Goal: Task Accomplishment & Management: Manage account settings

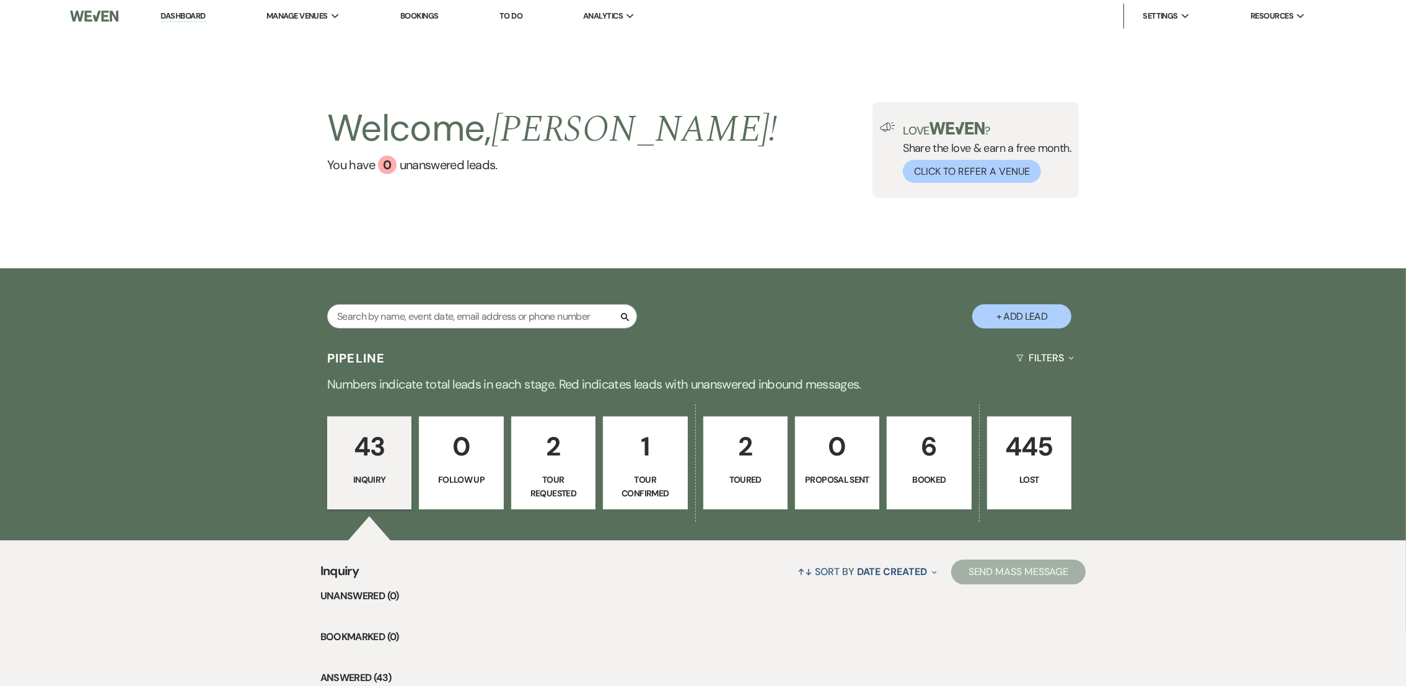
click at [735, 479] on p "Toured" at bounding box center [745, 480] width 68 height 14
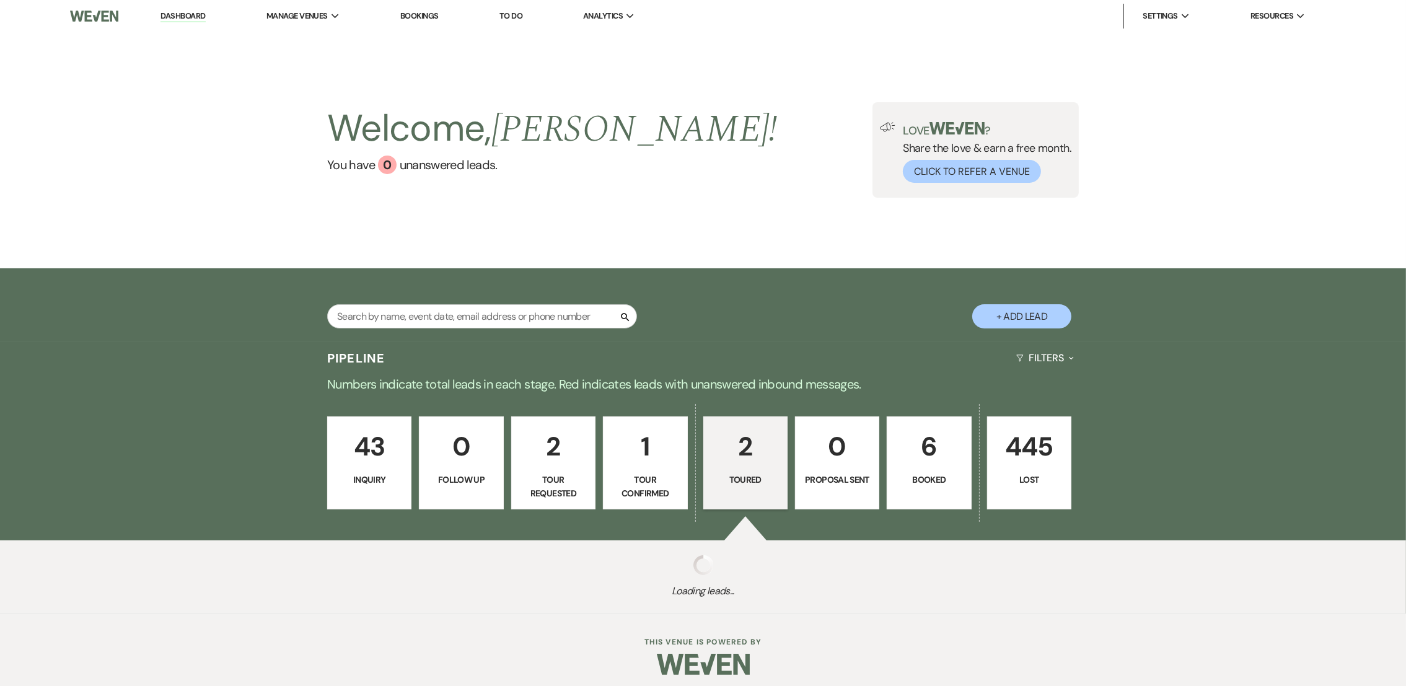
select select "5"
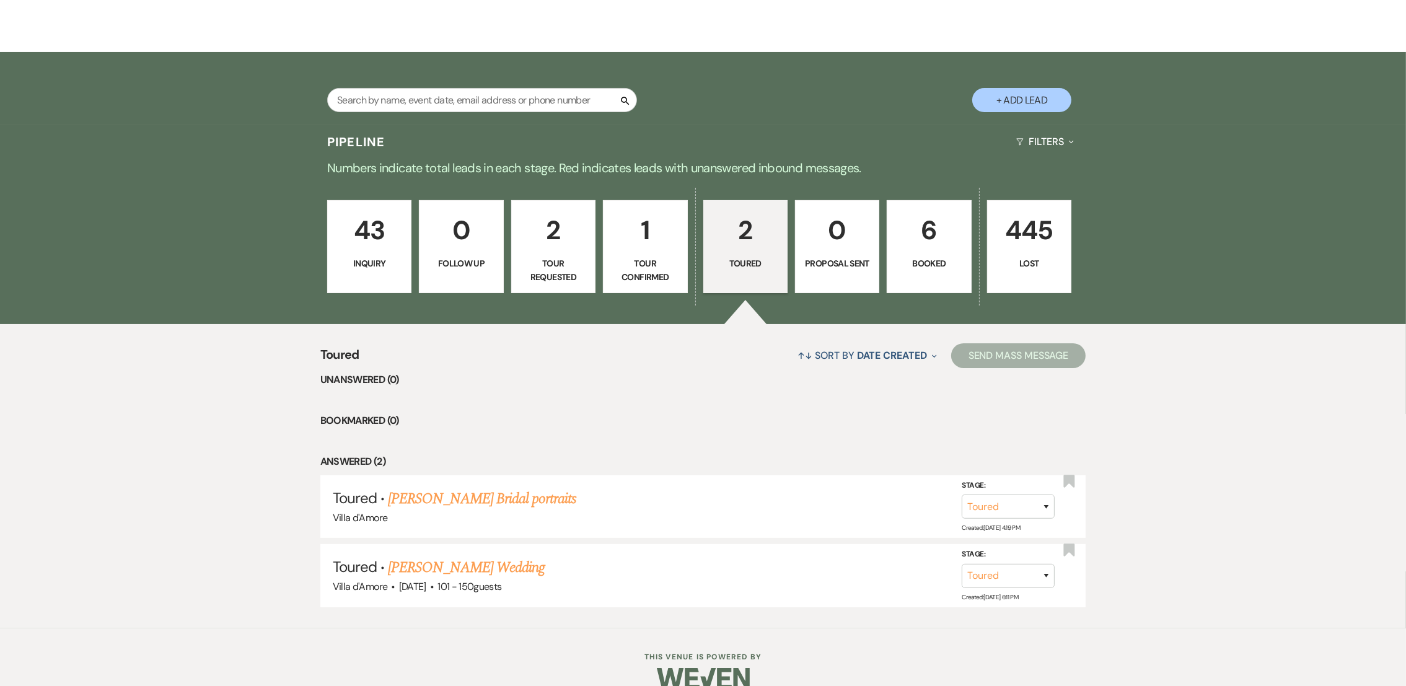
scroll to position [237, 0]
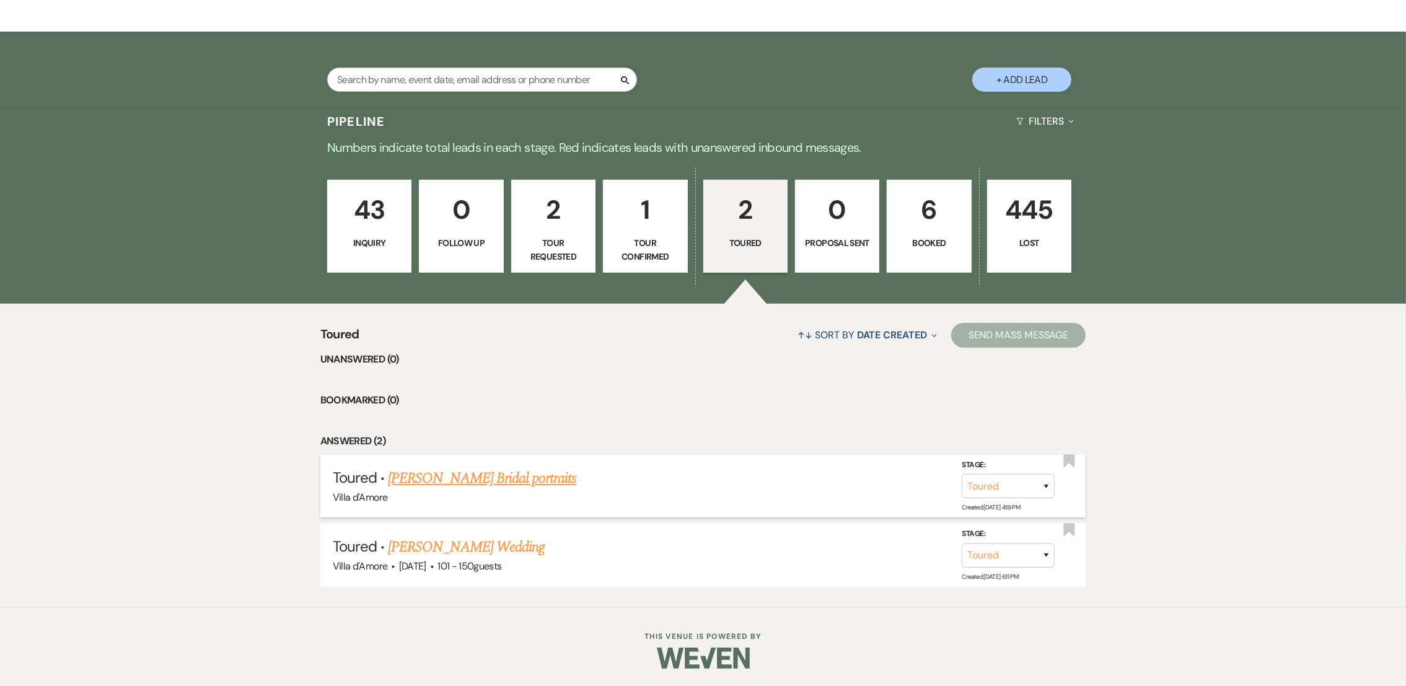
click at [489, 476] on link "Savannah Lee's Bridal portraits" at bounding box center [482, 478] width 188 height 22
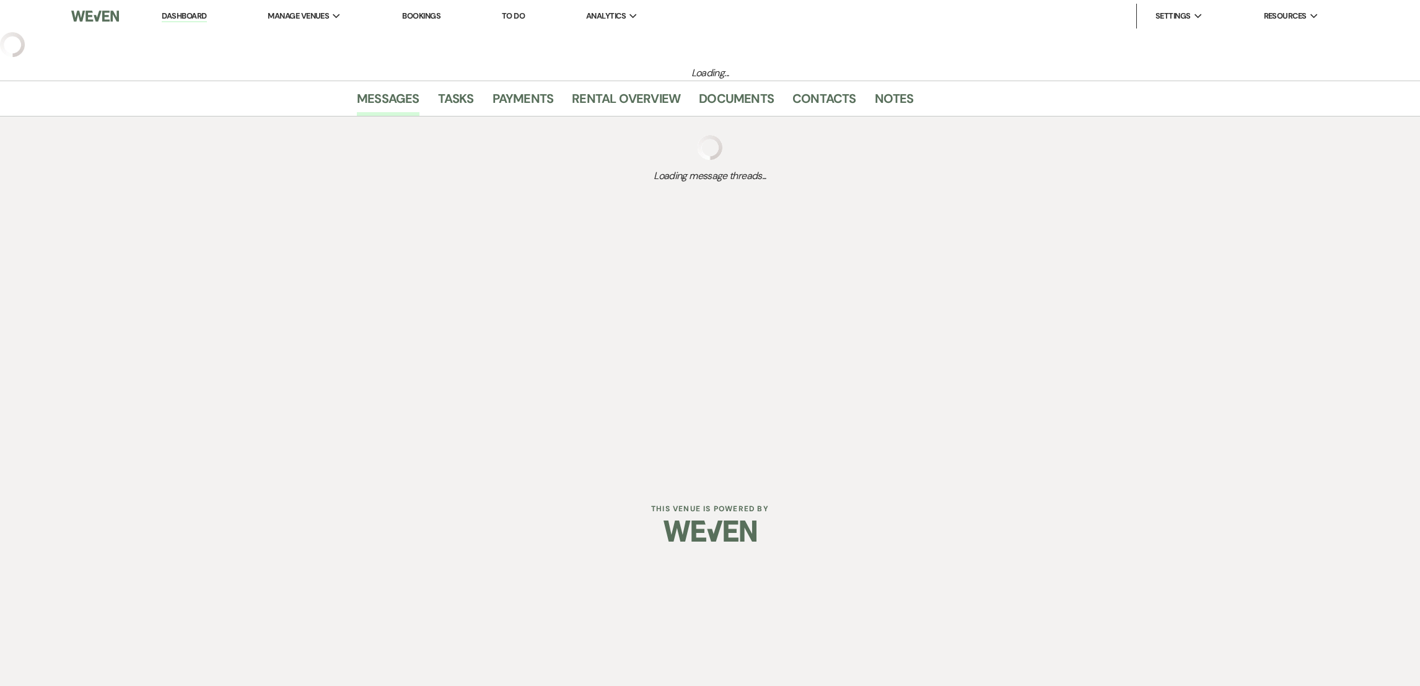
select select "5"
select select "8"
select select "13"
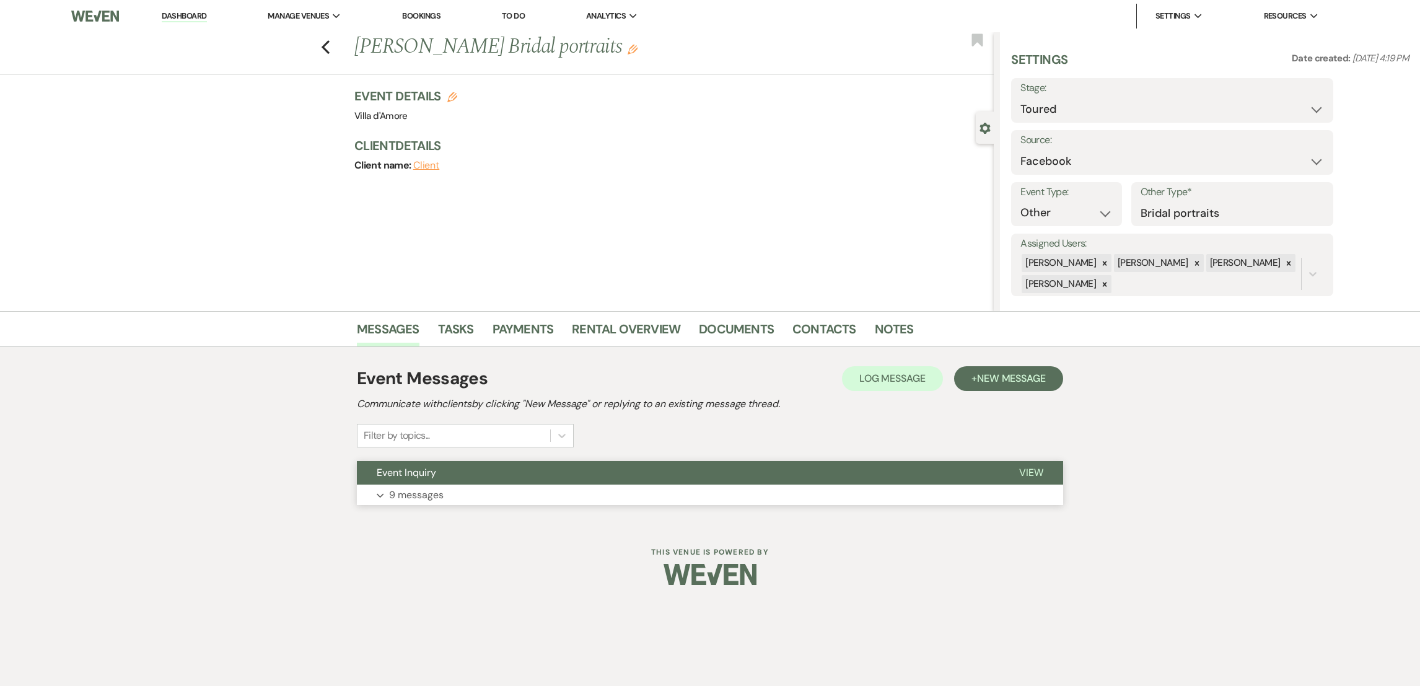
click at [408, 499] on p "9 messages" at bounding box center [416, 495] width 55 height 16
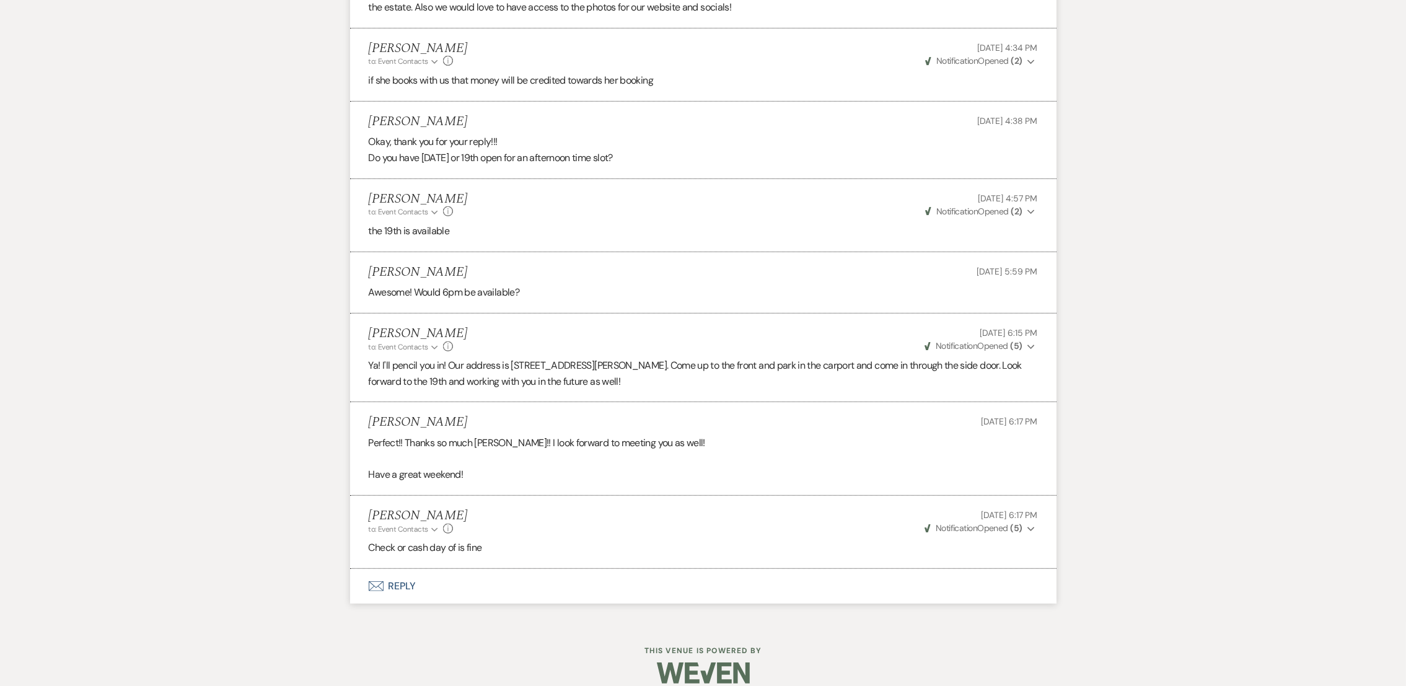
scroll to position [813, 0]
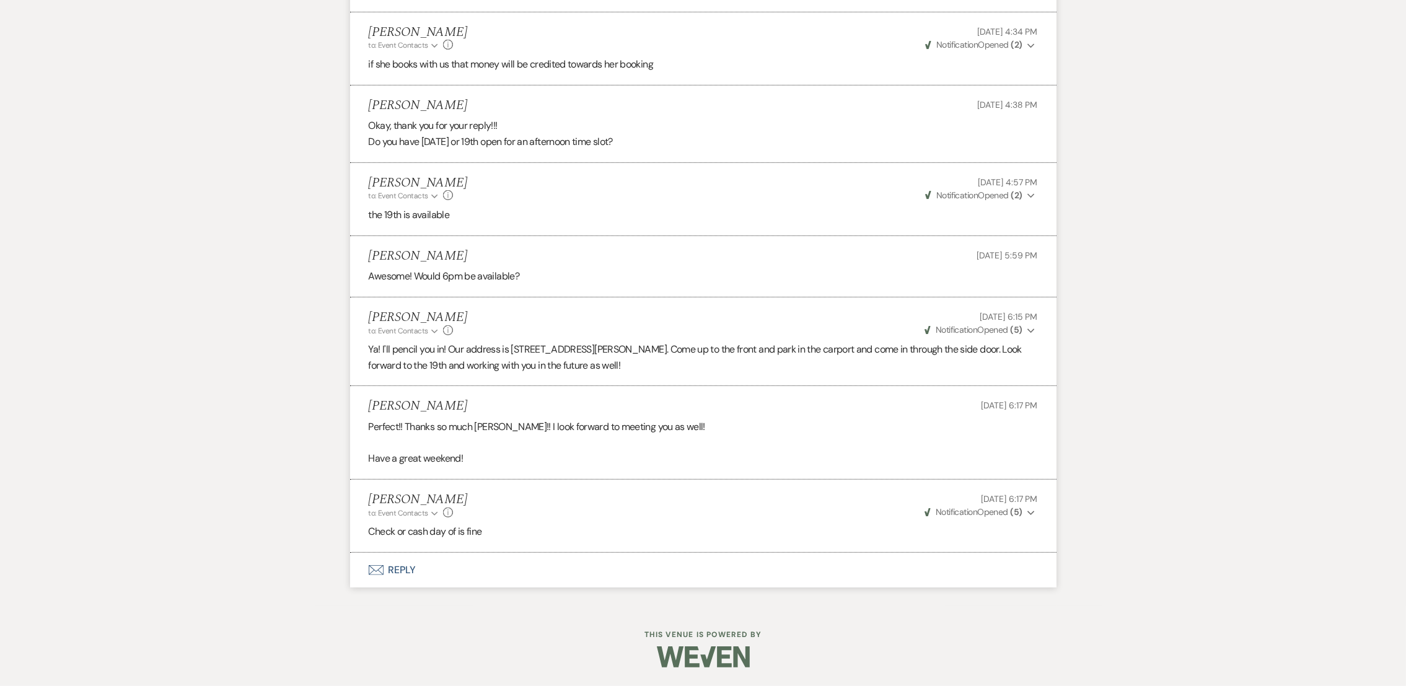
click at [376, 559] on button "Envelope Reply" at bounding box center [703, 570] width 706 height 35
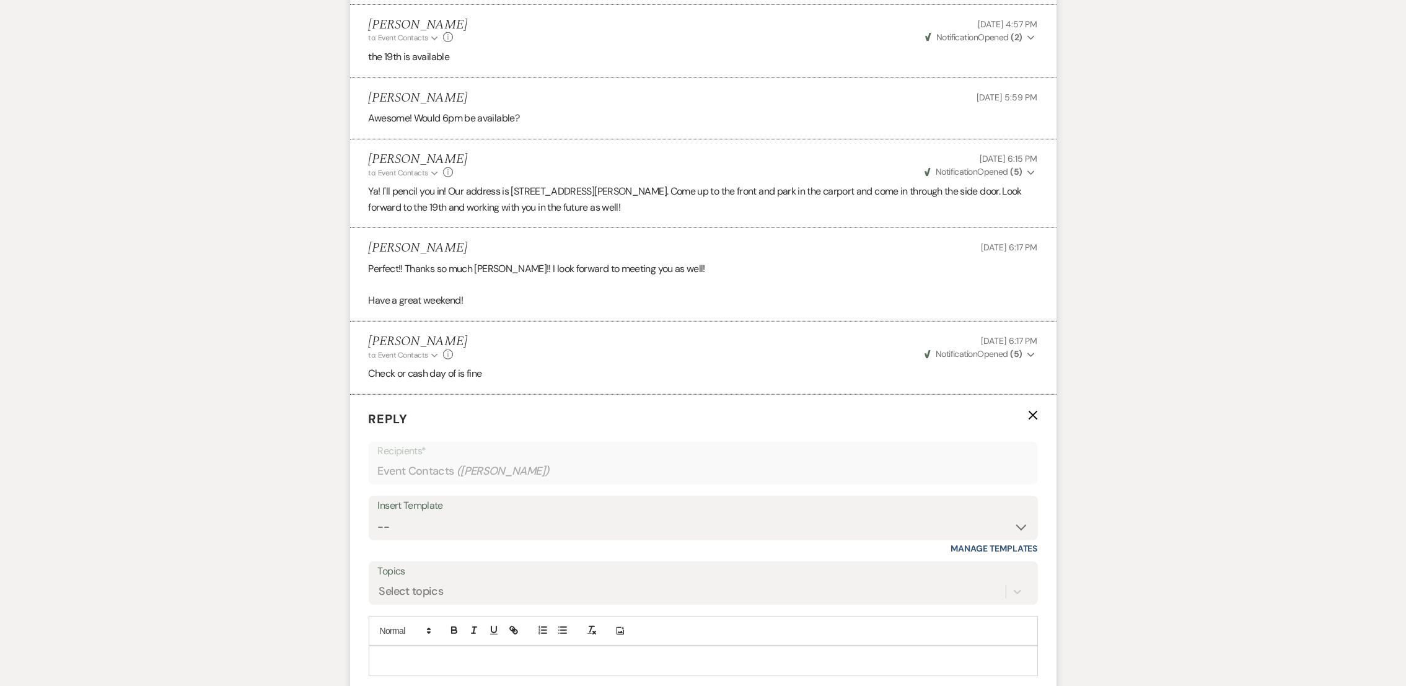
scroll to position [1161, 0]
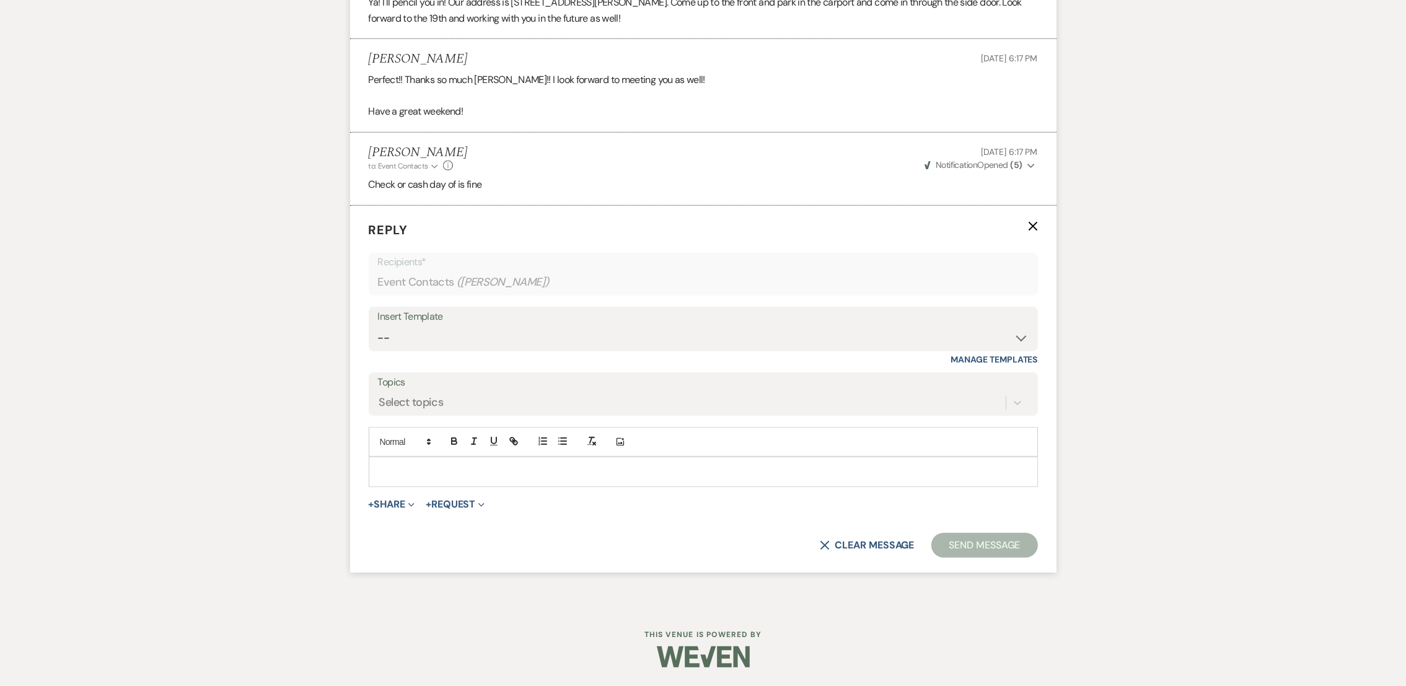
click at [761, 473] on p at bounding box center [703, 472] width 649 height 14
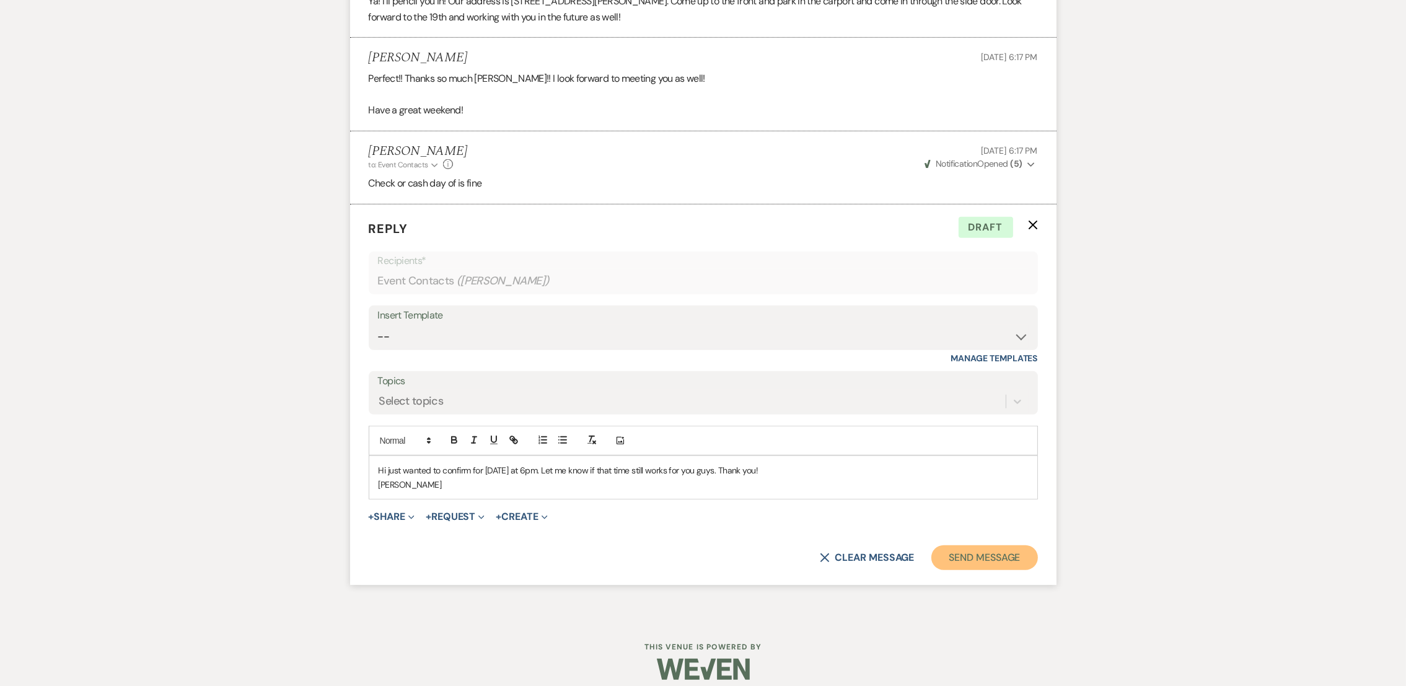
click at [1001, 555] on button "Send Message" at bounding box center [984, 557] width 106 height 25
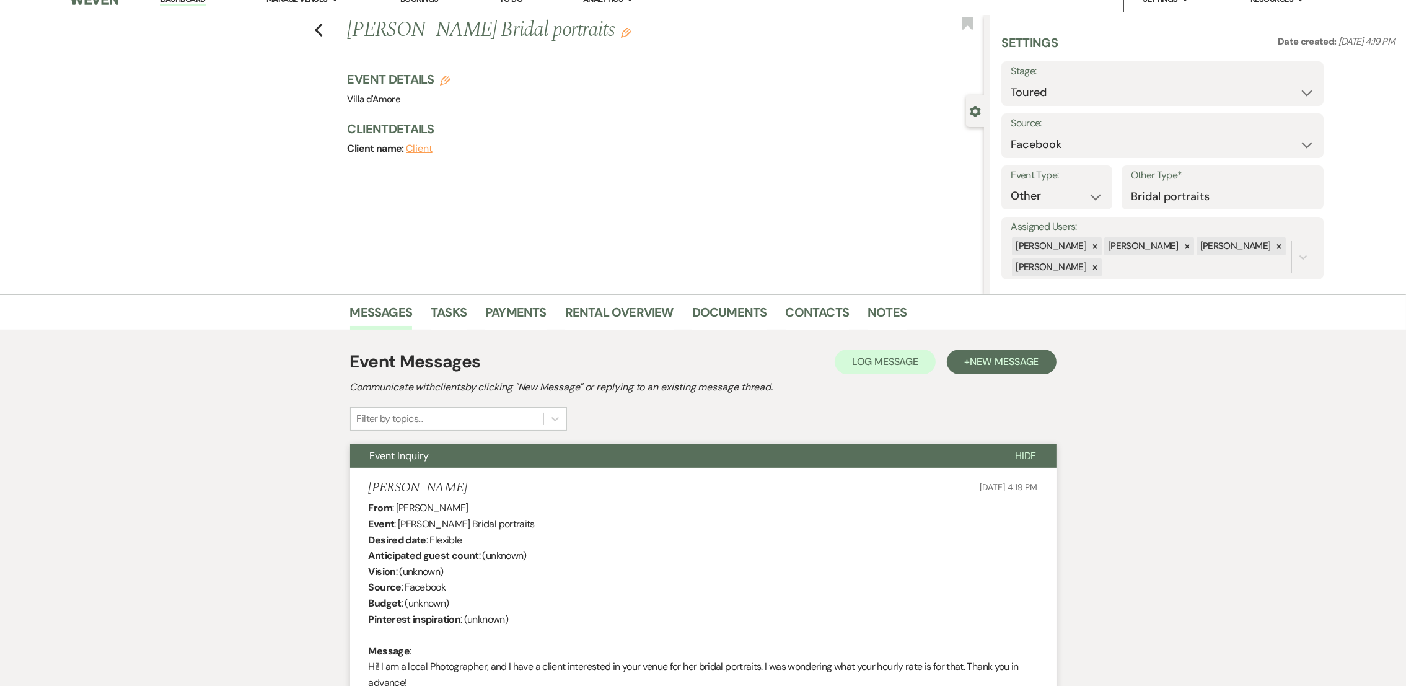
scroll to position [0, 0]
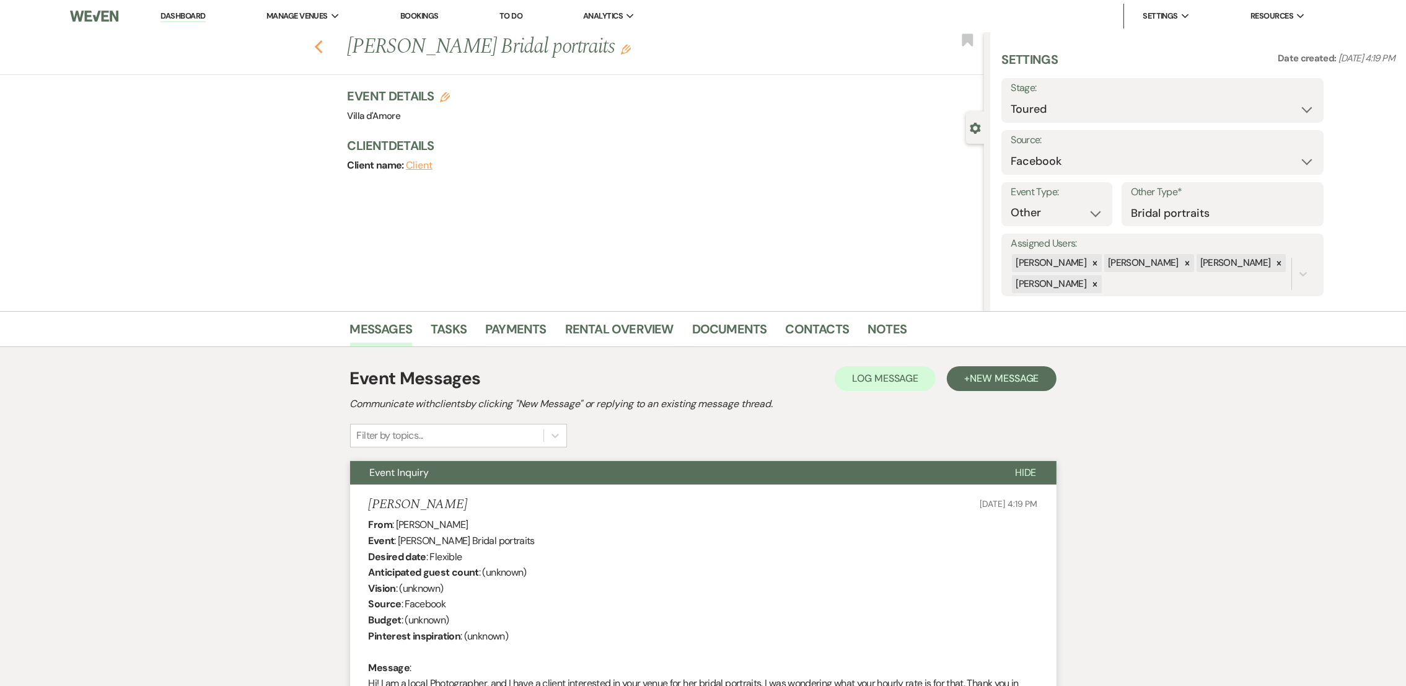
click at [323, 46] on icon "Previous" at bounding box center [318, 47] width 9 height 15
select select "5"
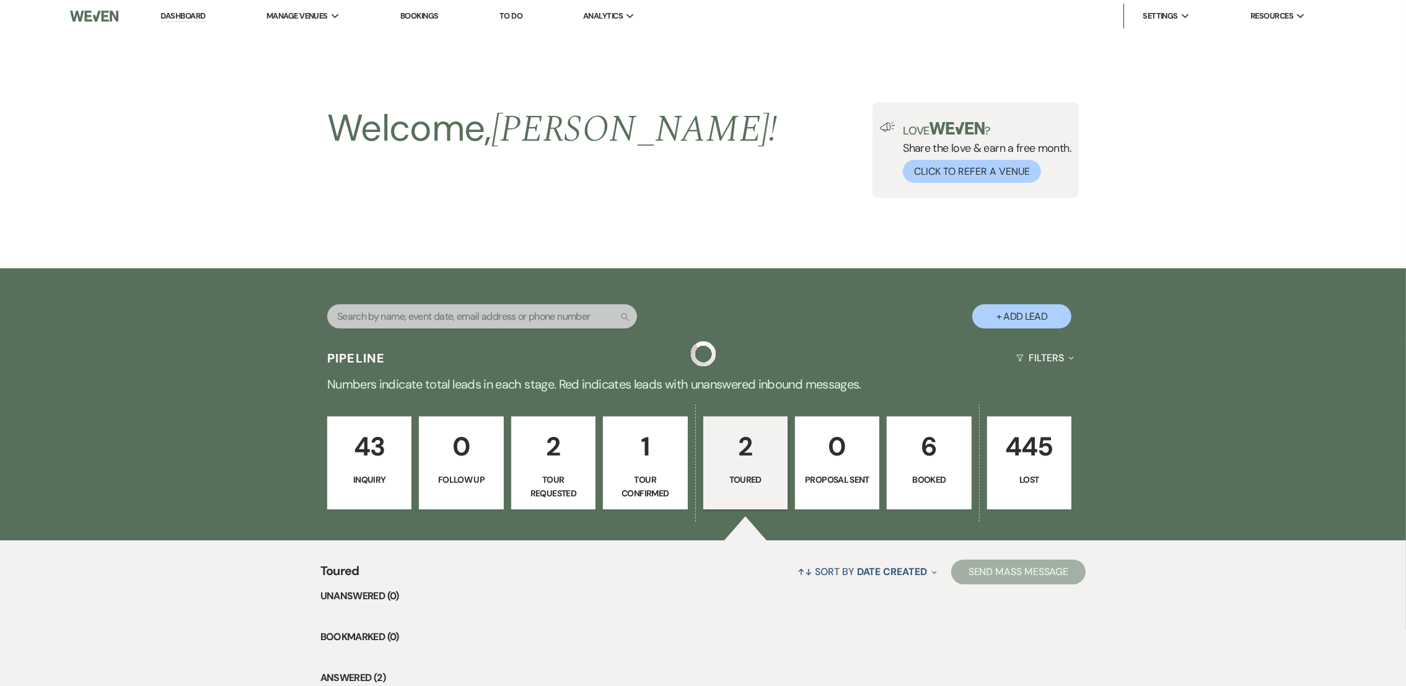
scroll to position [237, 0]
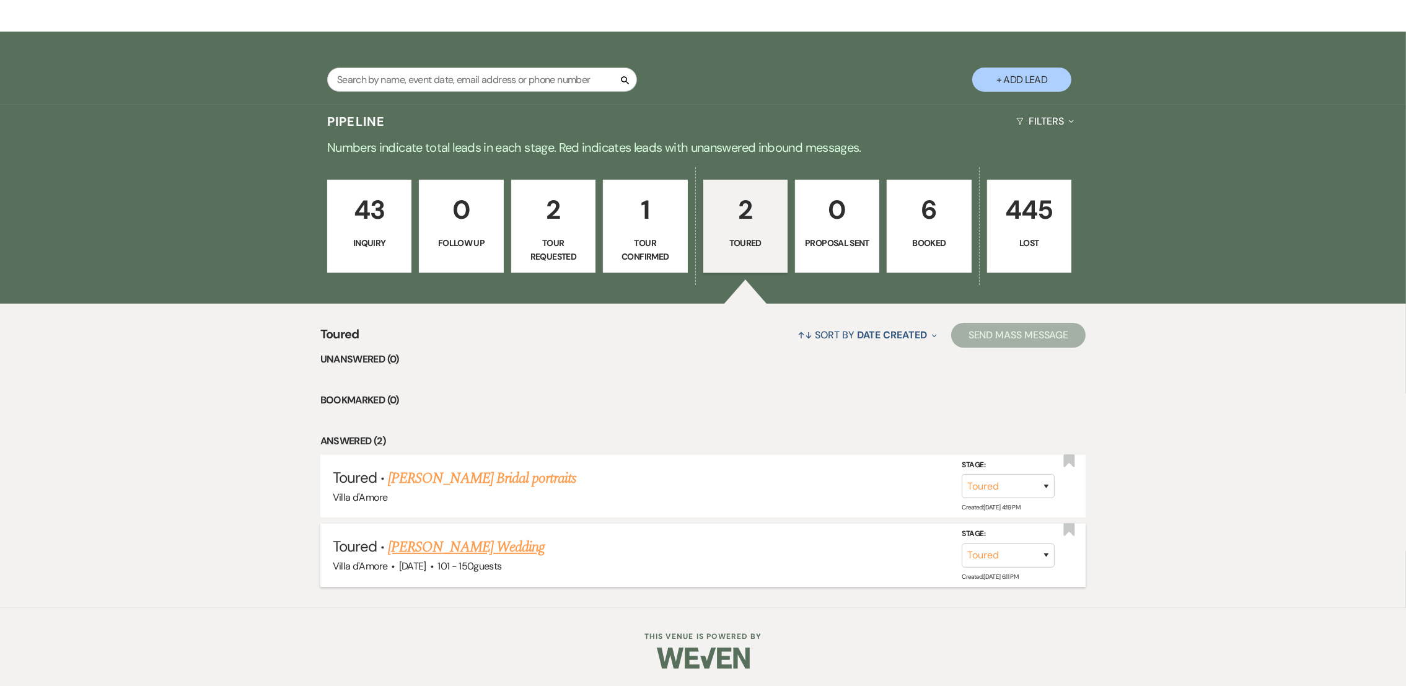
click at [474, 551] on link "Morgan Gose's Wedding" at bounding box center [466, 547] width 157 height 22
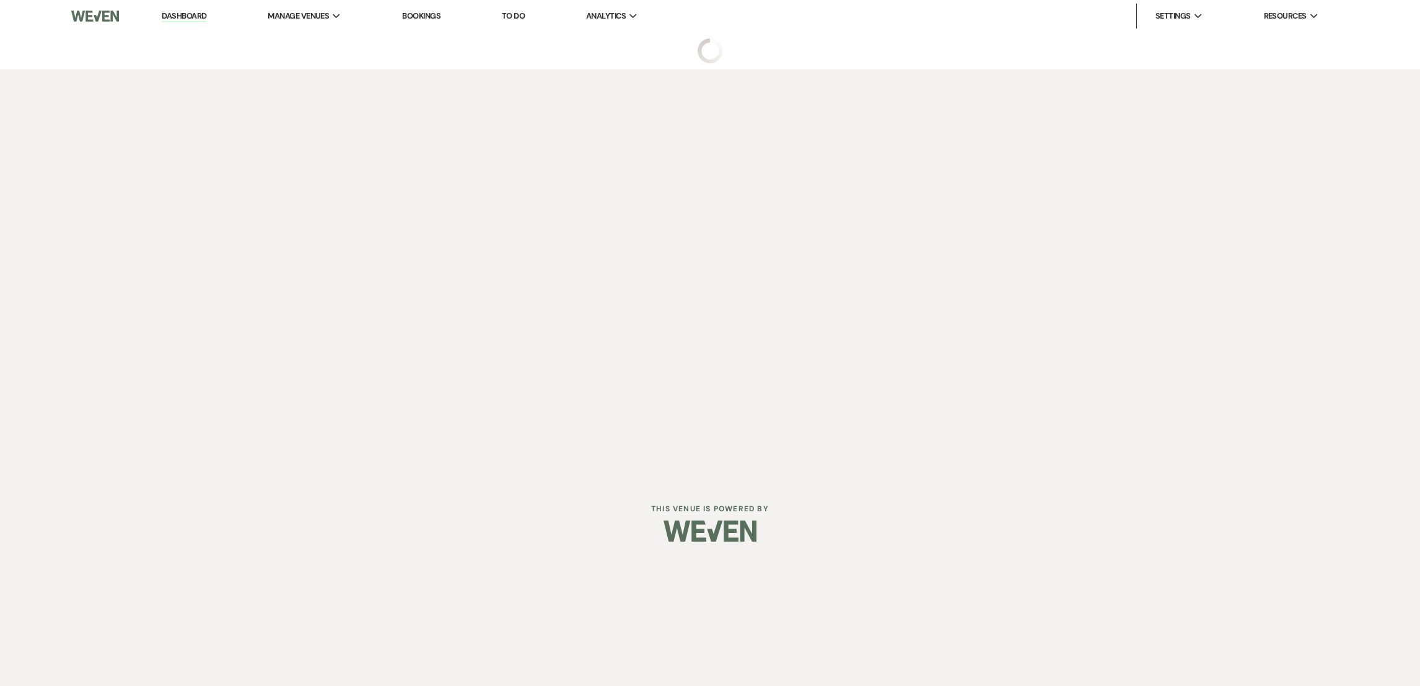
select select "5"
select select "2"
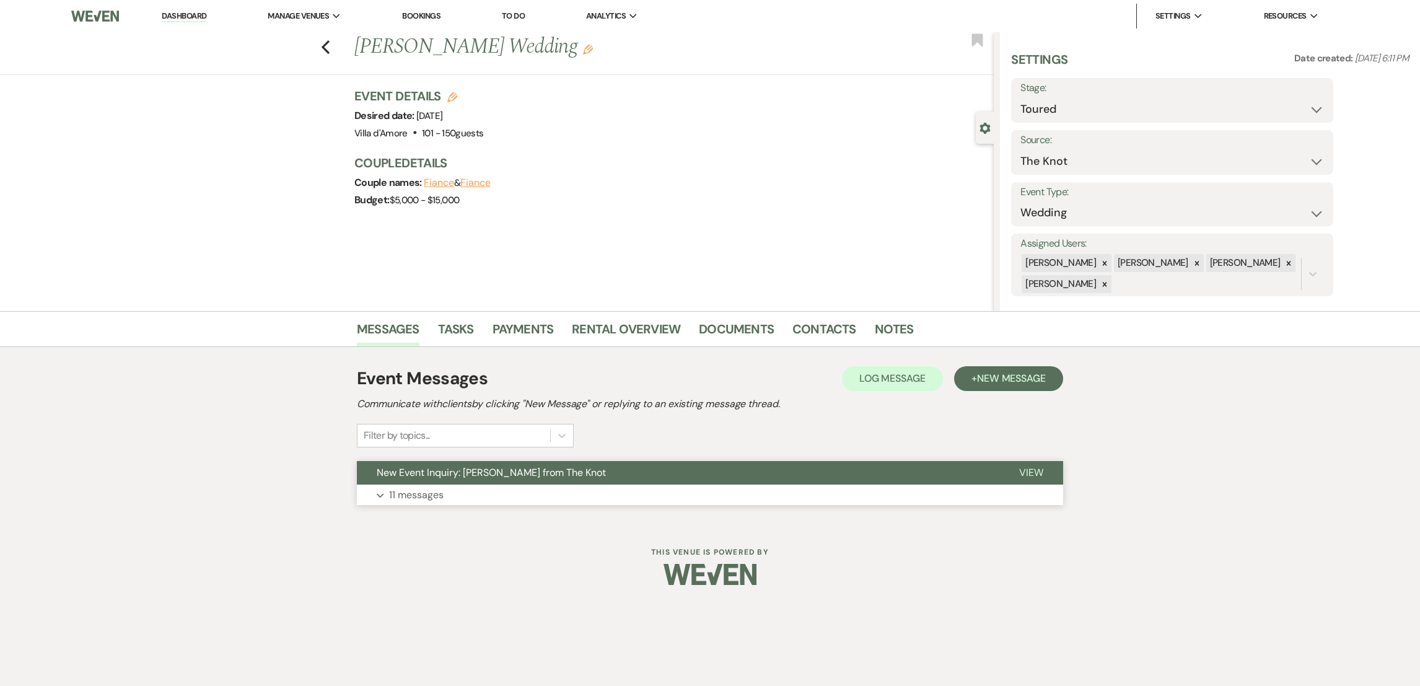
click at [429, 490] on p "11 messages" at bounding box center [416, 495] width 55 height 16
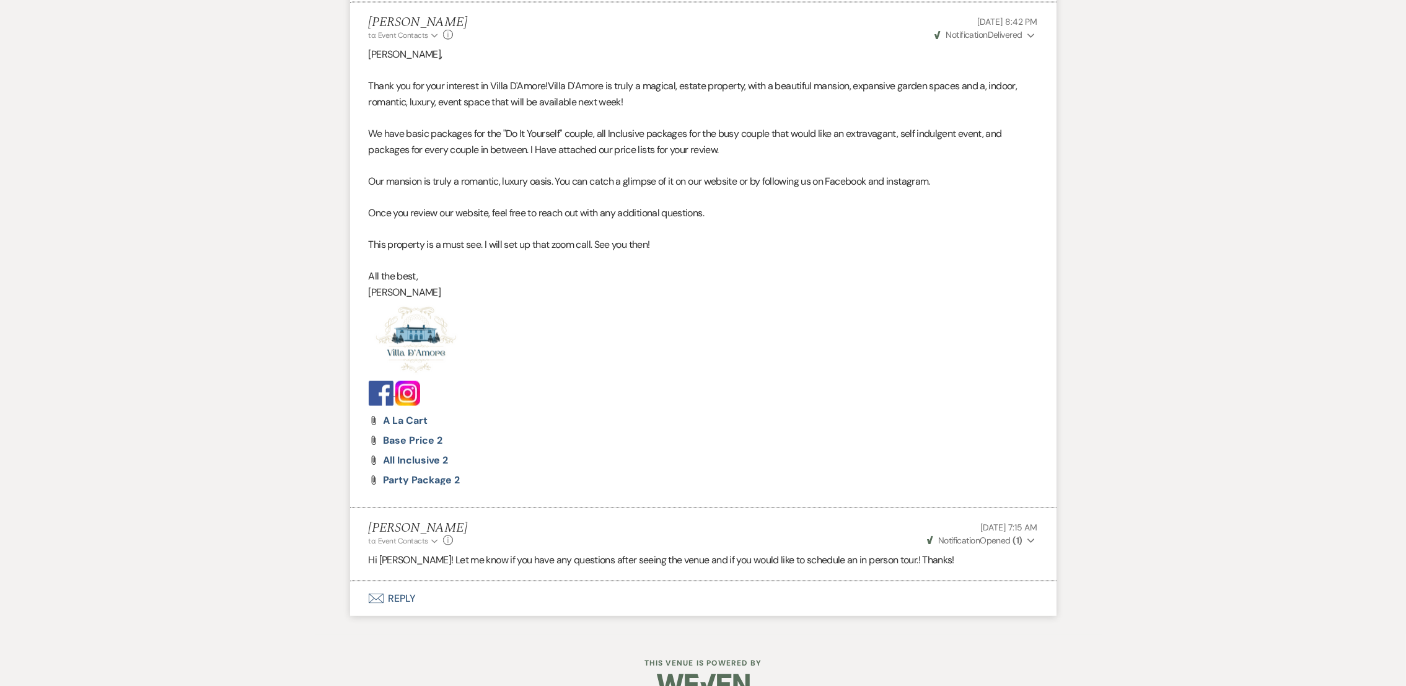
scroll to position [2408, 0]
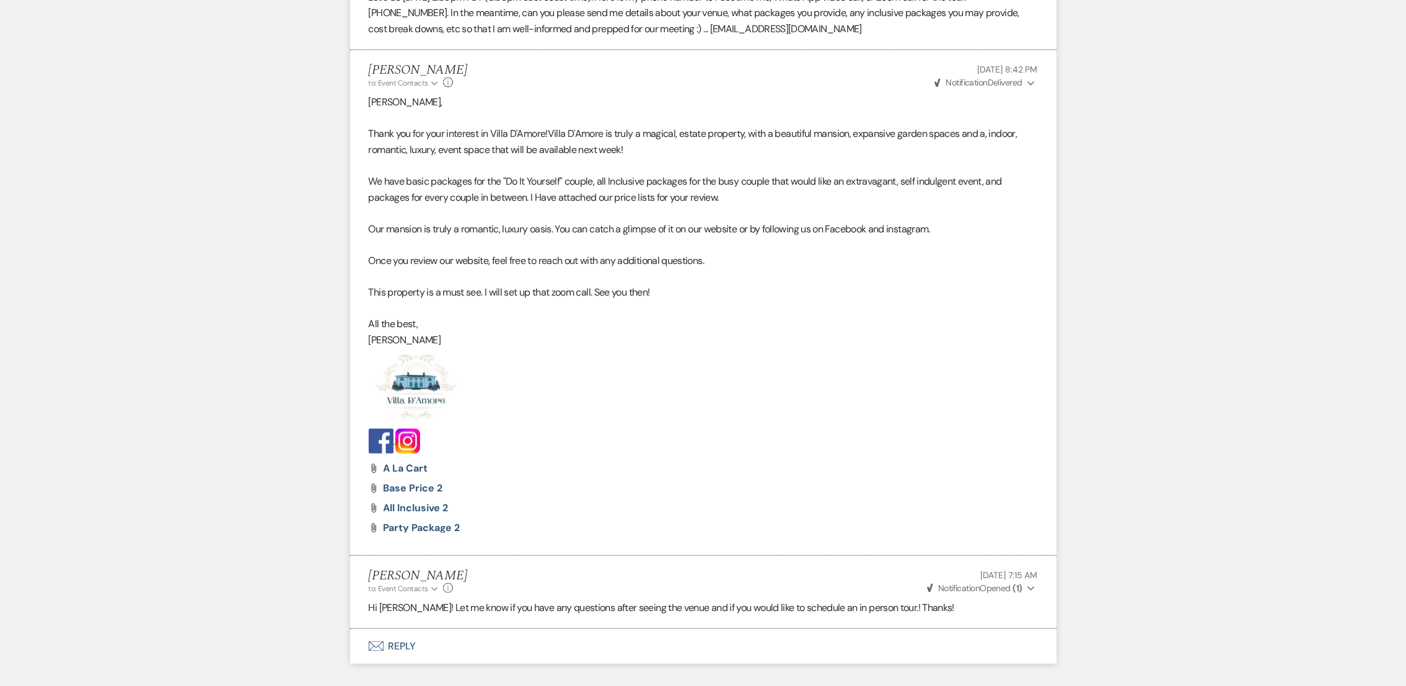
click at [391, 648] on button "Envelope Reply" at bounding box center [703, 646] width 706 height 35
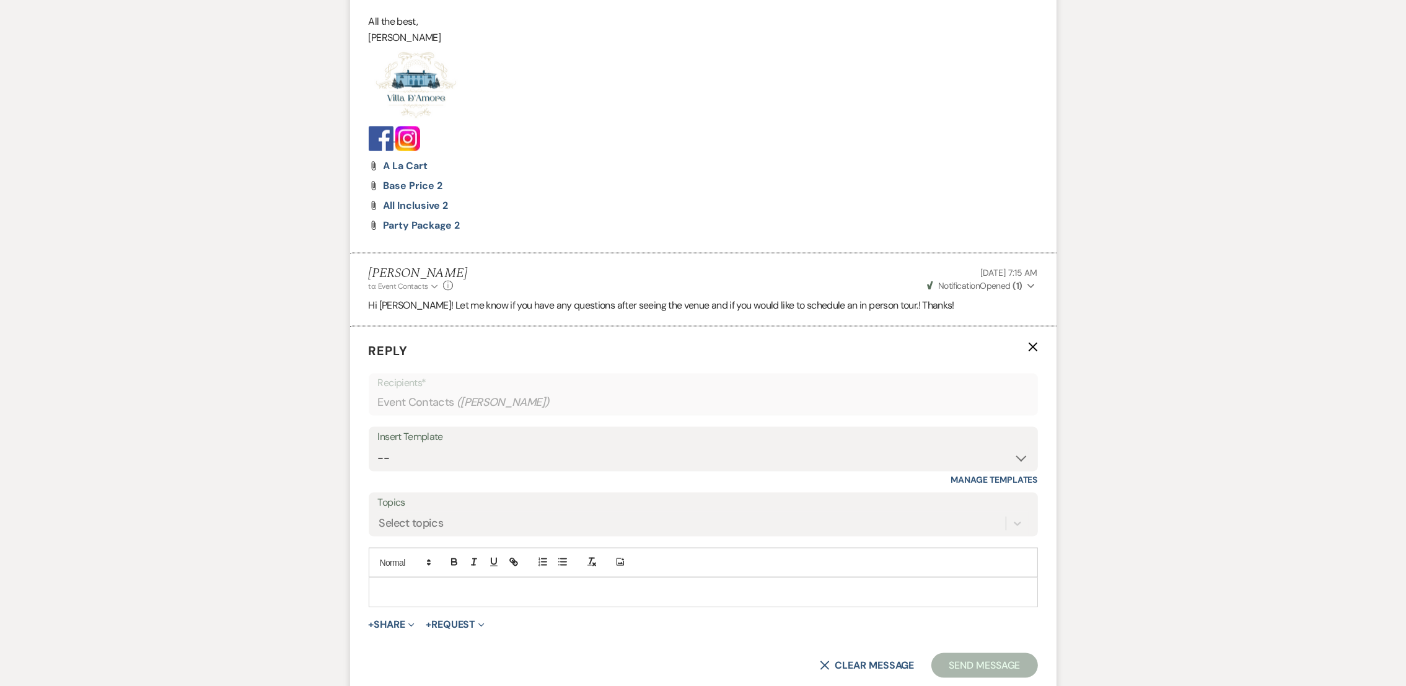
scroll to position [2832, 0]
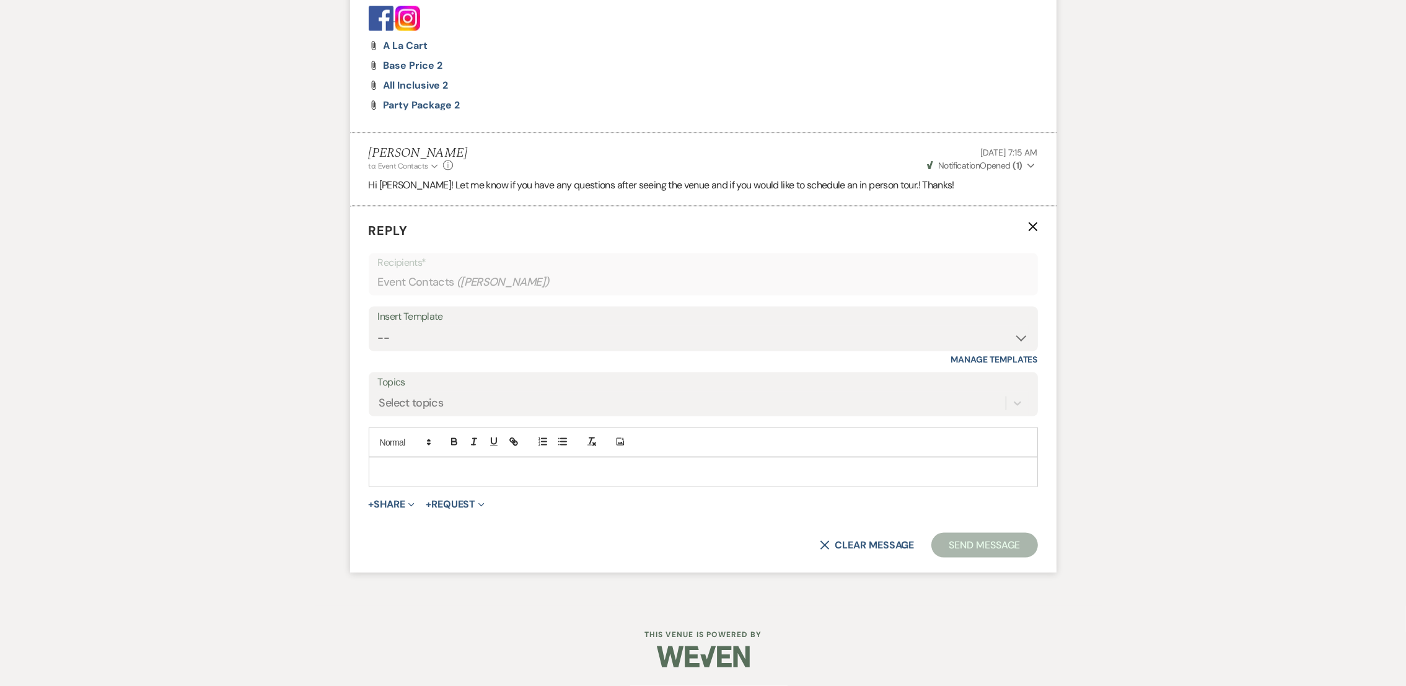
click at [423, 457] on div "Add Photo" at bounding box center [703, 443] width 669 height 30
click at [390, 475] on p at bounding box center [703, 472] width 649 height 14
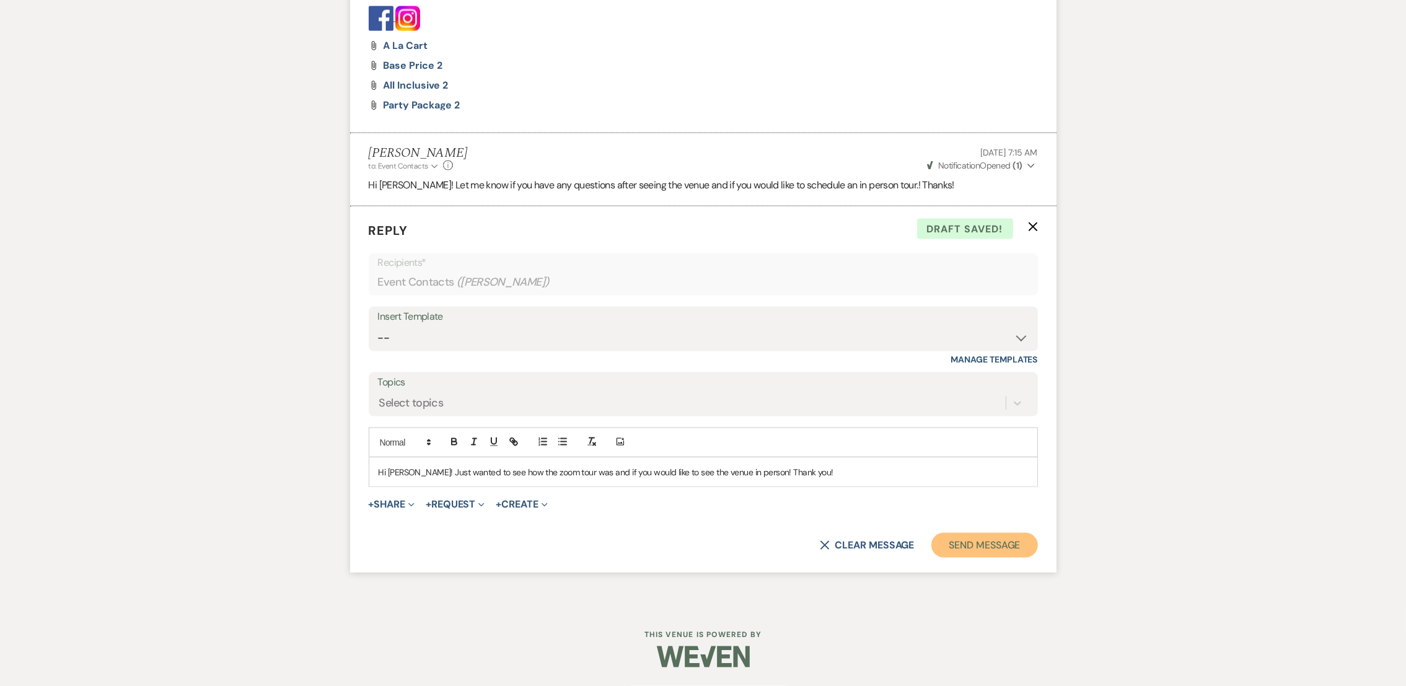
click at [981, 550] on button "Send Message" at bounding box center [984, 545] width 106 height 25
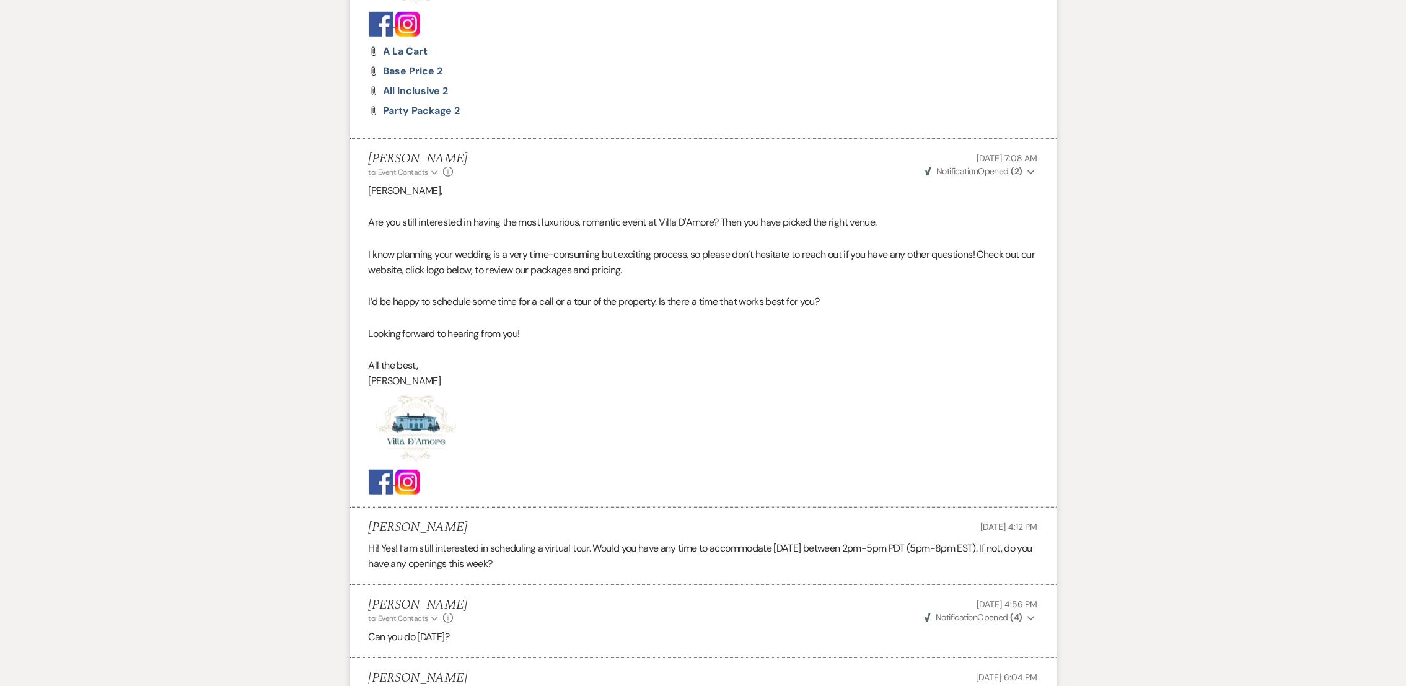
scroll to position [0, 0]
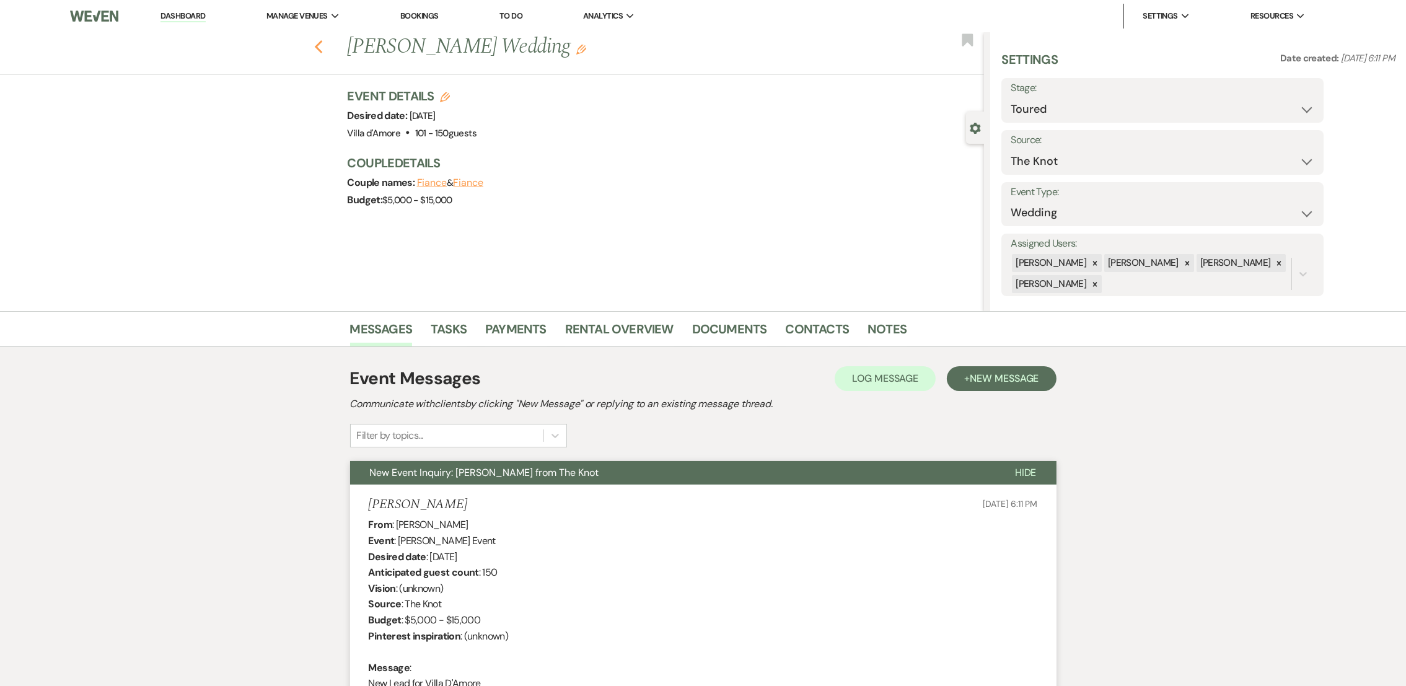
click at [323, 53] on icon "Previous" at bounding box center [318, 47] width 9 height 15
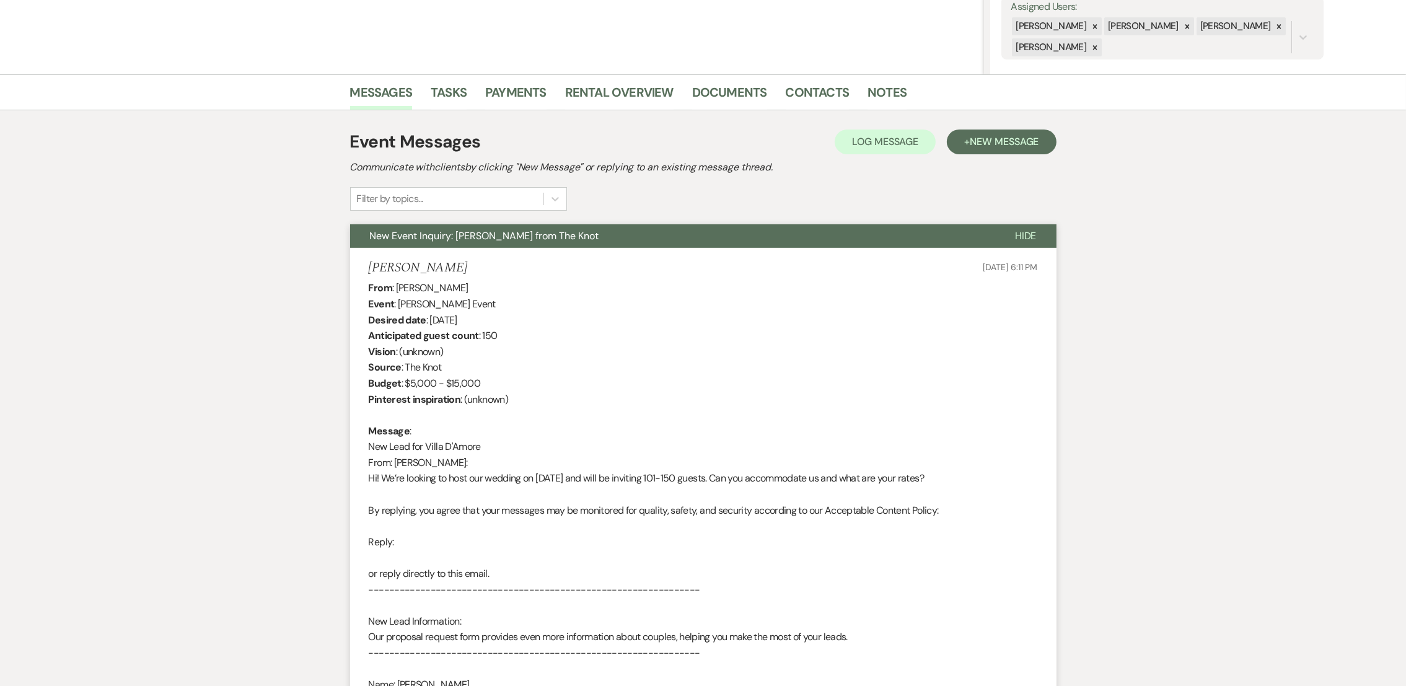
select select "5"
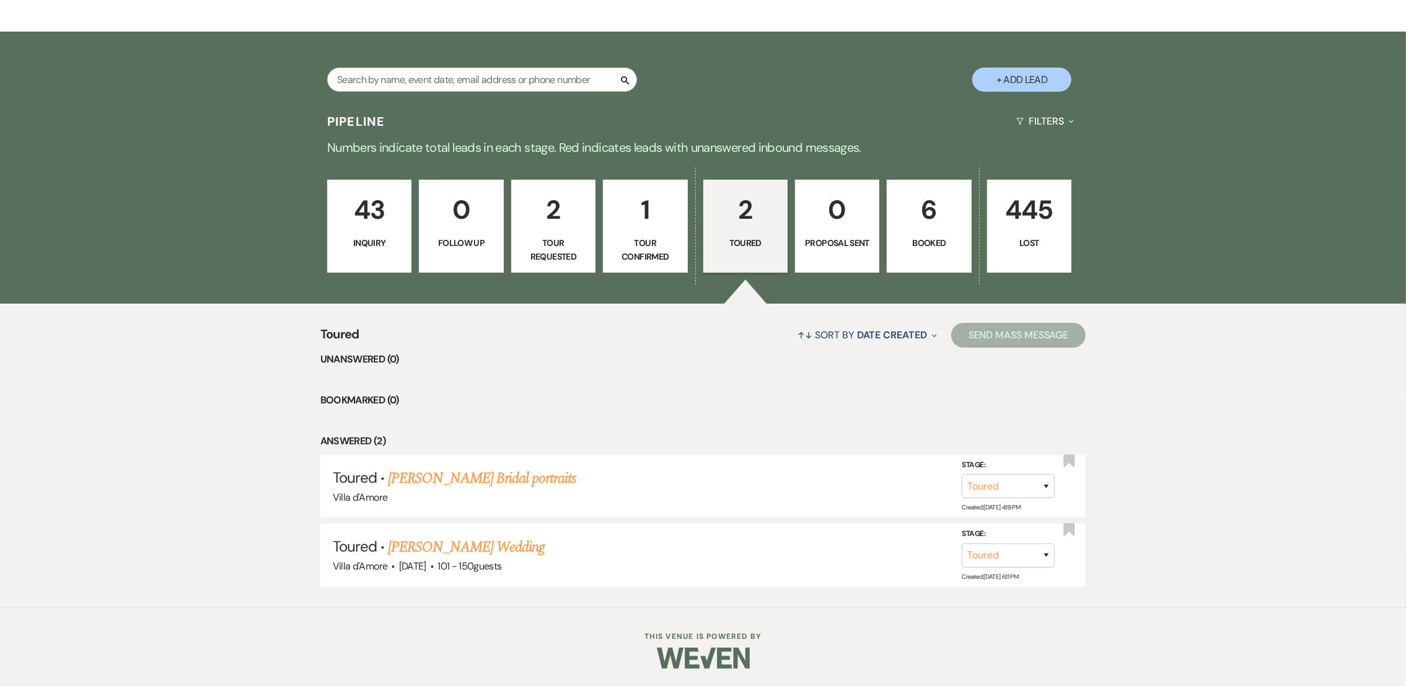
click at [638, 246] on p "Tour Confirmed" at bounding box center [645, 250] width 68 height 28
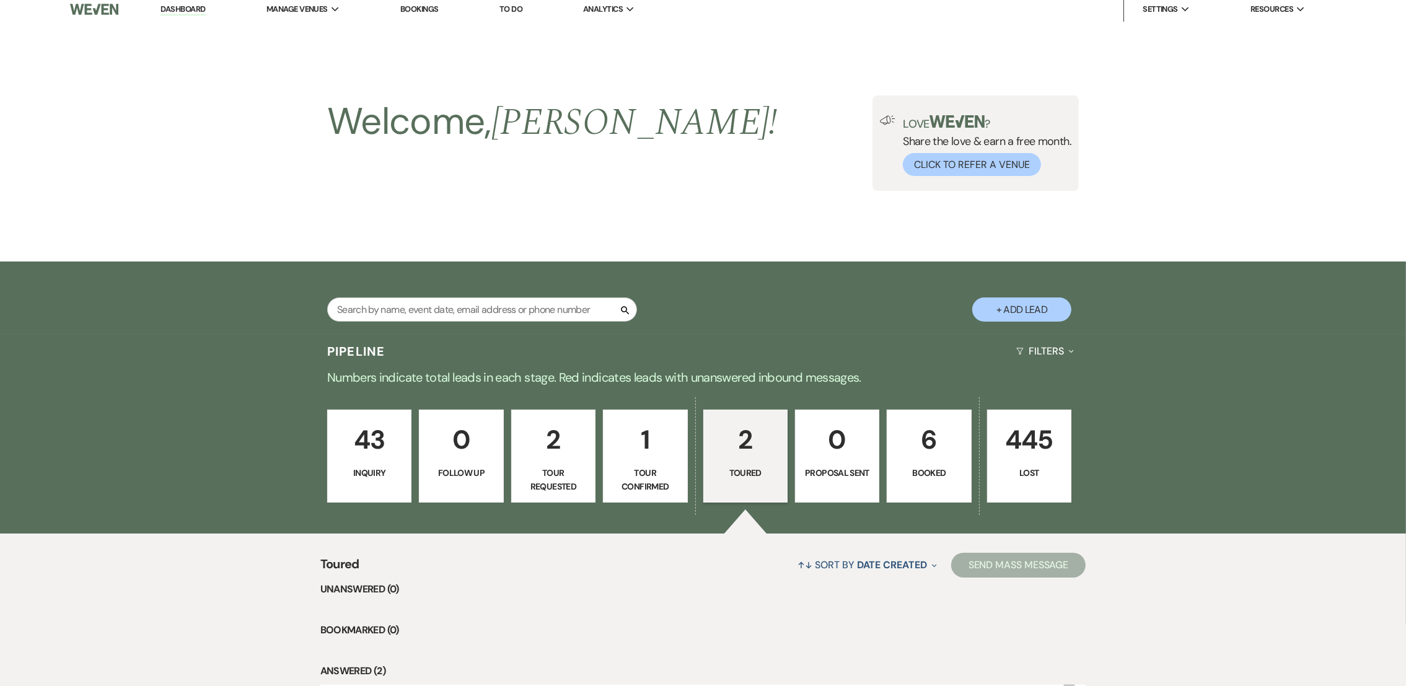
select select "4"
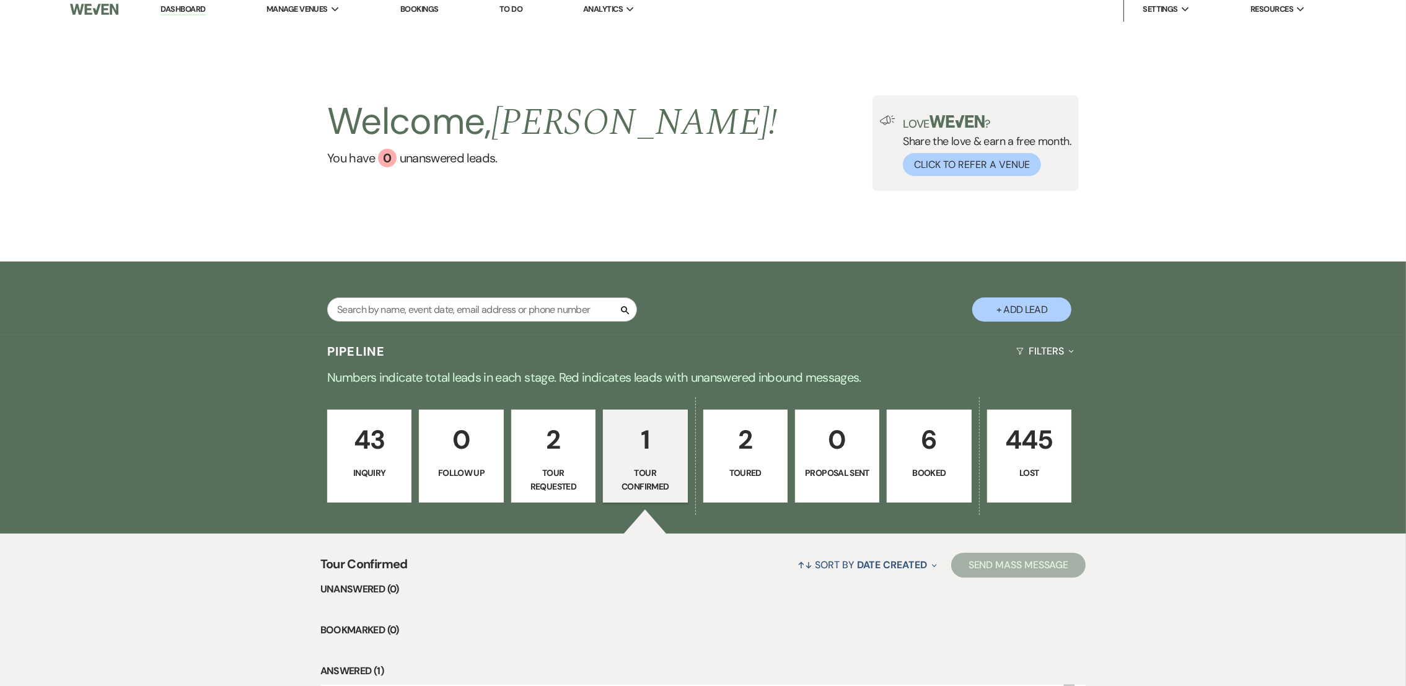
scroll to position [169, 0]
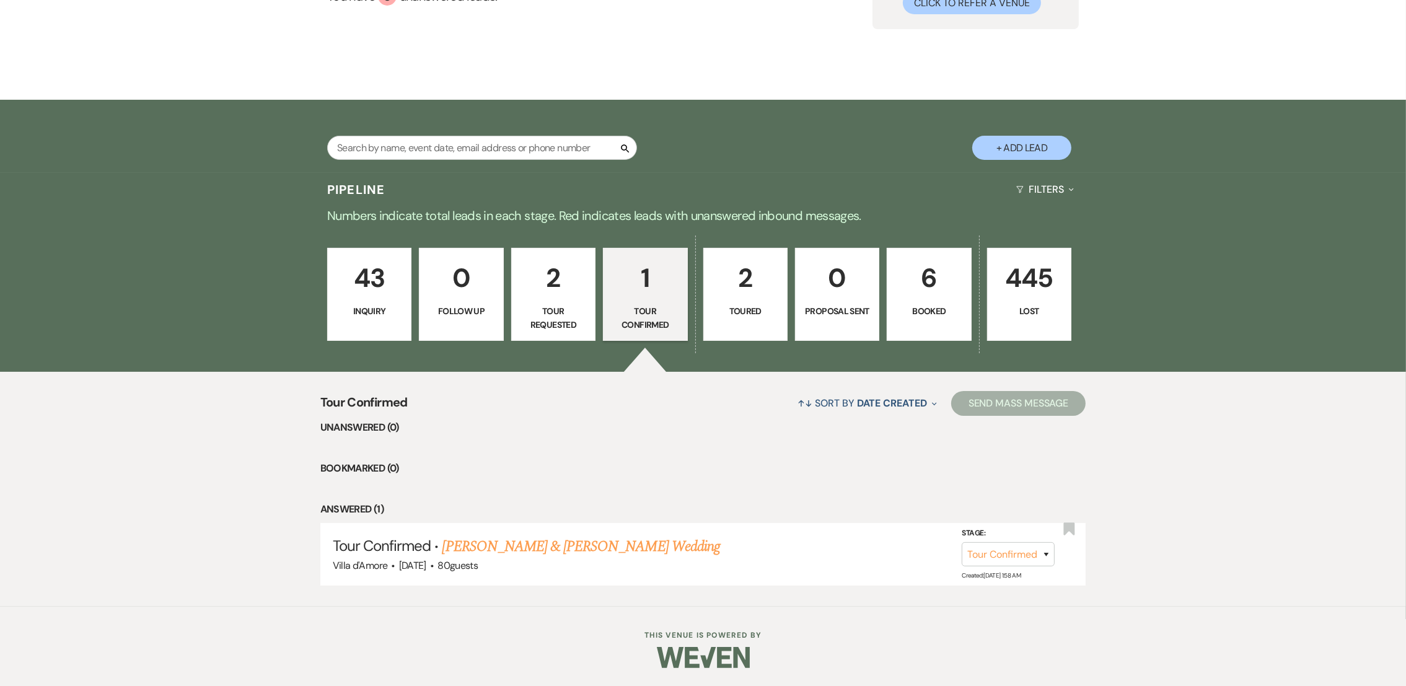
click at [553, 290] on p "2" at bounding box center [553, 278] width 68 height 42
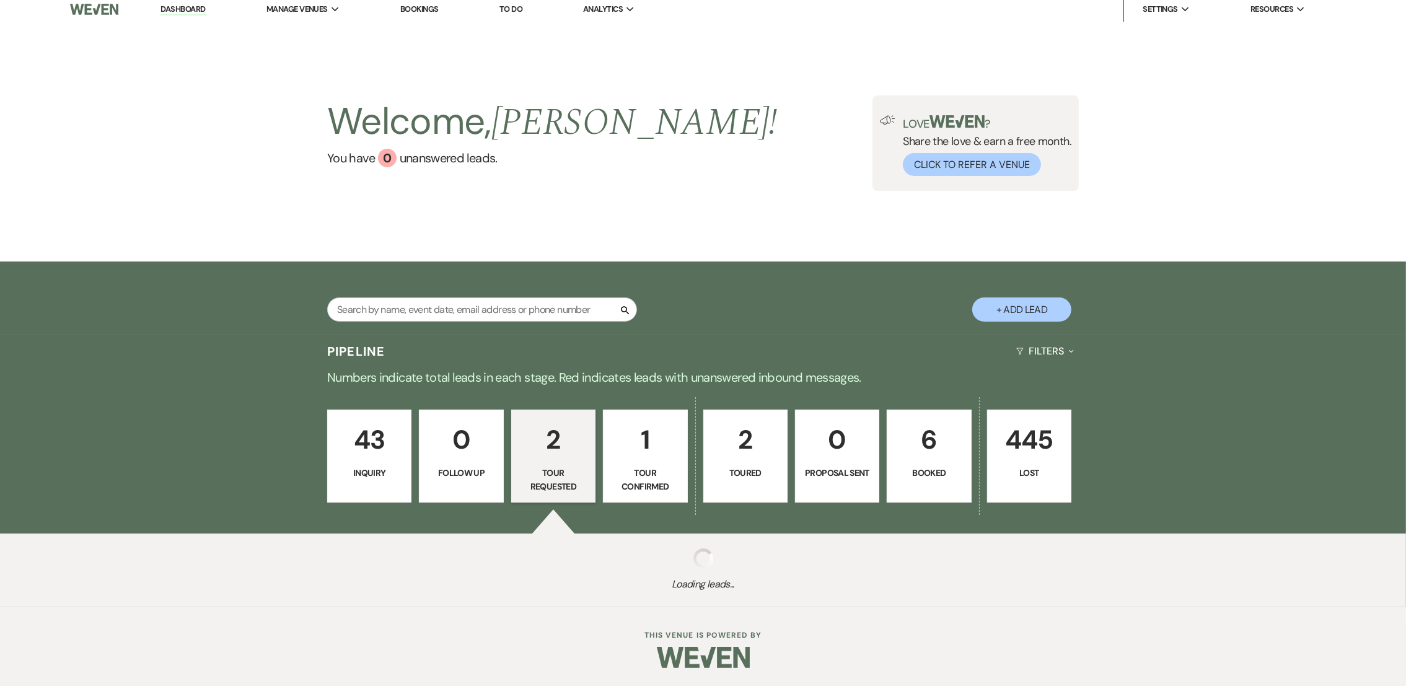
scroll to position [169, 0]
select select "2"
